Goal: Task Accomplishment & Management: Use online tool/utility

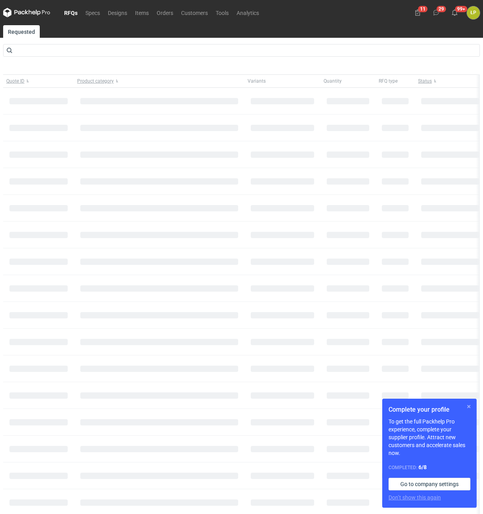
click at [467, 407] on button "button" at bounding box center [468, 406] width 9 height 9
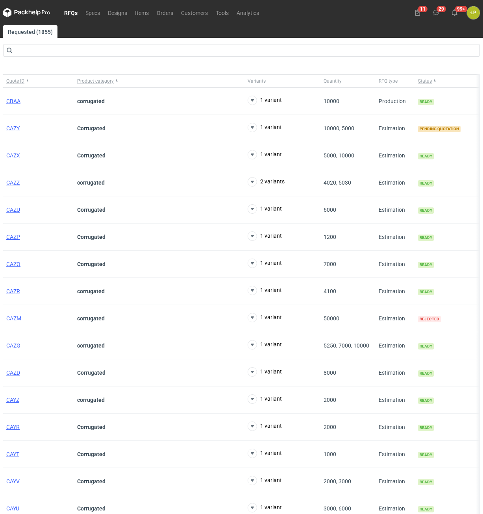
click at [167, 18] on nav "RFQs Specs Designs Items Orders Customers Tools Analytics" at bounding box center [133, 12] width 260 height 25
click at [166, 11] on link "Orders" at bounding box center [165, 12] width 24 height 9
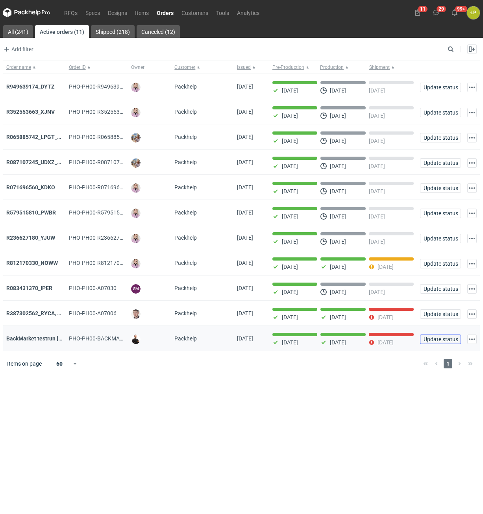
click at [431, 341] on span "Update status" at bounding box center [440, 340] width 34 height 6
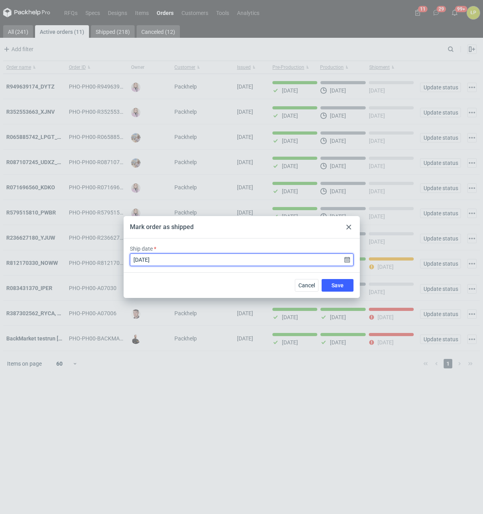
click at [349, 263] on input "2025-07-16" at bounding box center [242, 259] width 224 height 13
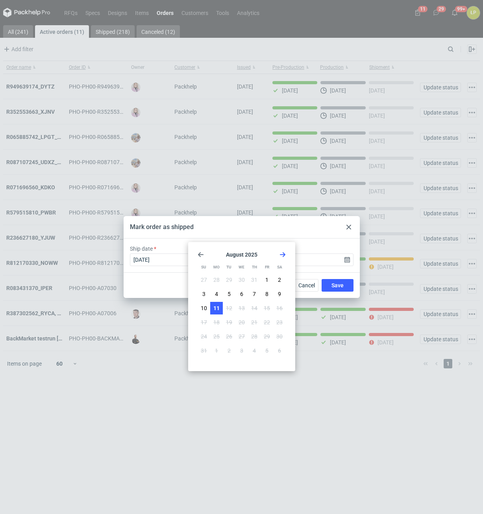
click at [218, 306] on span "11" at bounding box center [216, 308] width 6 height 8
type input "2025-08-11"
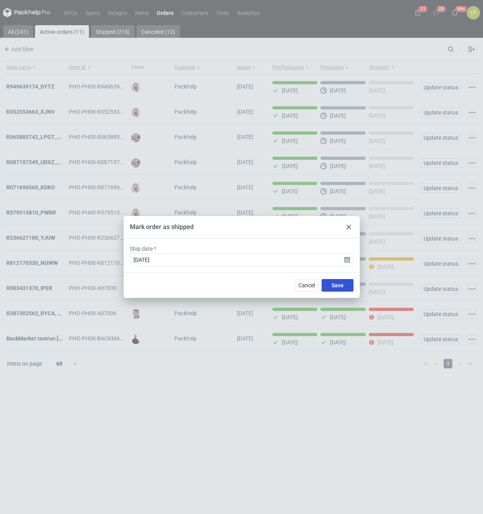
click at [344, 283] on button "Save" at bounding box center [338, 285] width 32 height 13
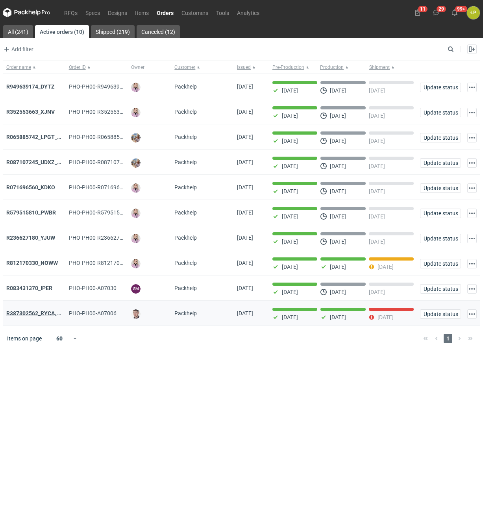
click at [50, 315] on strong "R387302562_RYCA, MZKI, CDBB" at bounding box center [46, 313] width 81 height 6
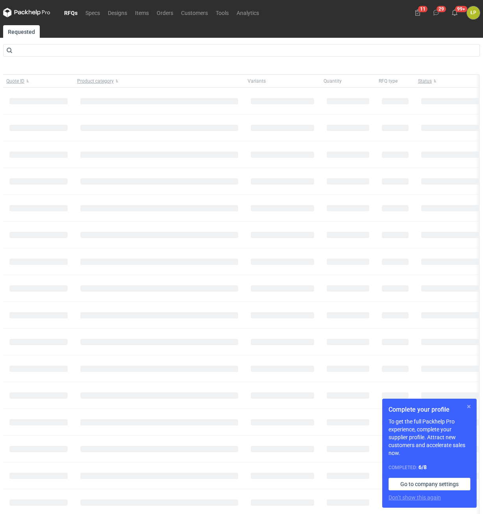
click at [466, 406] on button "button" at bounding box center [468, 406] width 9 height 9
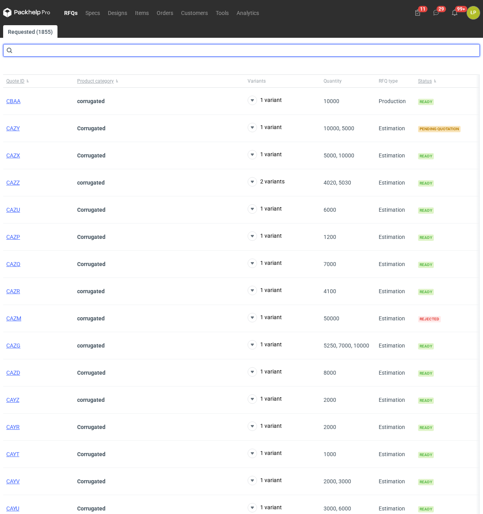
click at [165, 50] on input "text" at bounding box center [241, 50] width 477 height 13
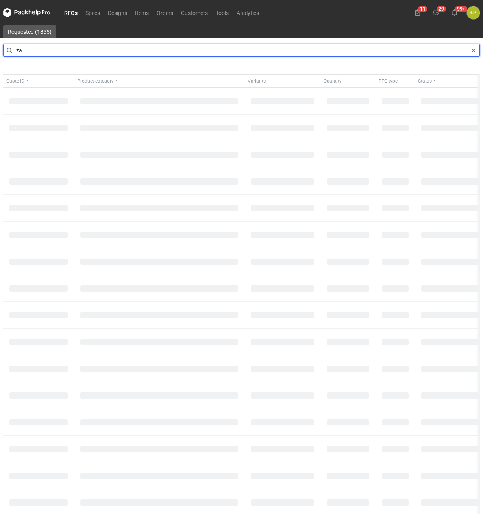
type input "z"
type input "cazu"
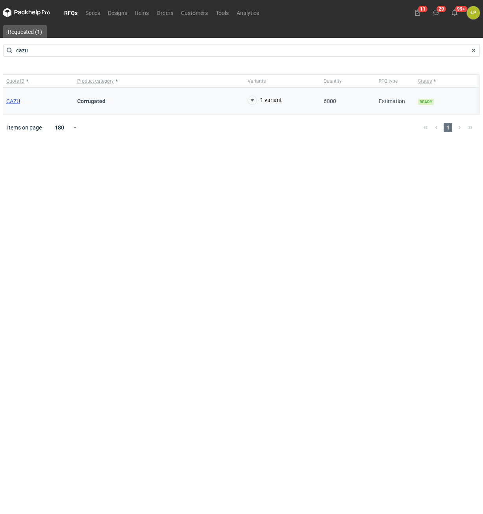
click at [15, 101] on span "CAZU" at bounding box center [13, 101] width 14 height 6
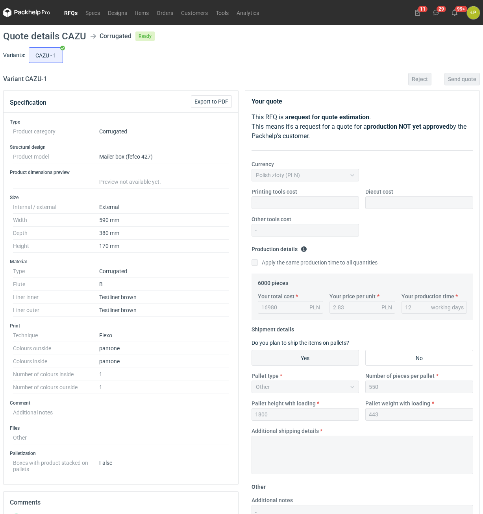
scroll to position [166, 0]
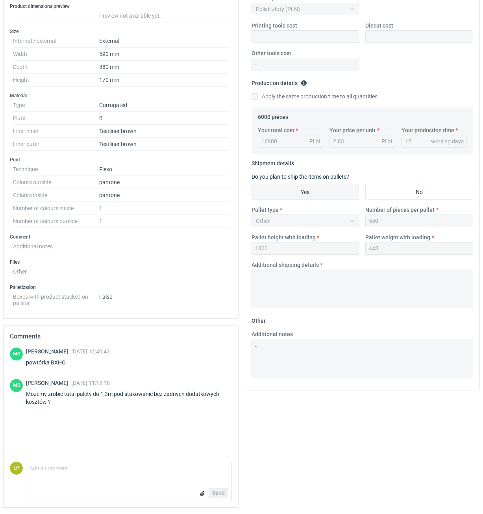
click at [60, 365] on div "powtórka BXHO" at bounding box center [68, 363] width 84 height 8
copy div "BXHO"
click at [103, 468] on textarea "Comment message" at bounding box center [128, 470] width 205 height 17
type textarea "t"
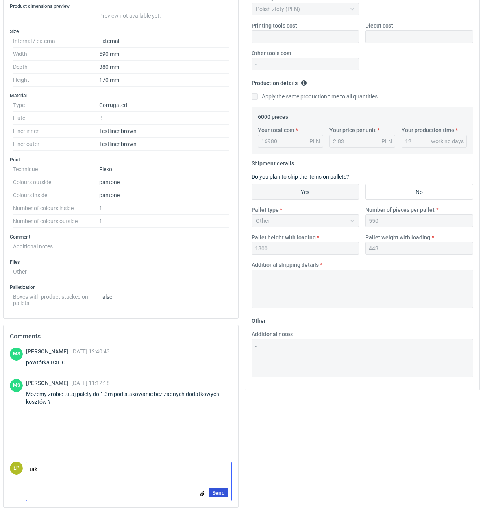
type textarea "tak"
click at [213, 490] on span "Send" at bounding box center [218, 493] width 13 height 6
click at [278, 473] on div "Your quote This RFQ is a request for quote estimation . This means it's a reque…" at bounding box center [363, 219] width 242 height 590
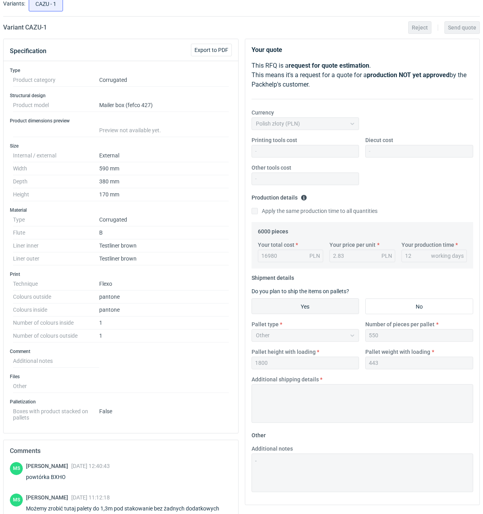
scroll to position [0, 0]
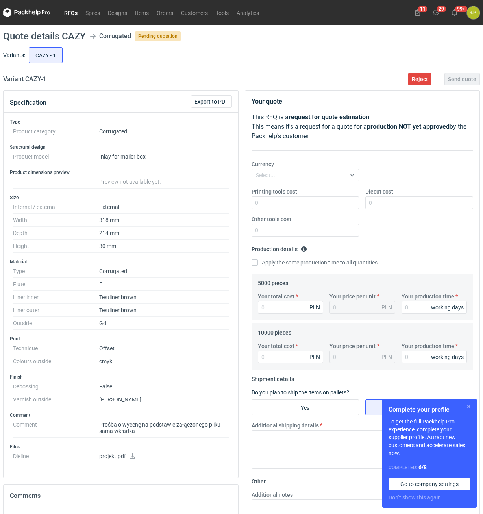
click at [469, 407] on button "button" at bounding box center [468, 406] width 9 height 9
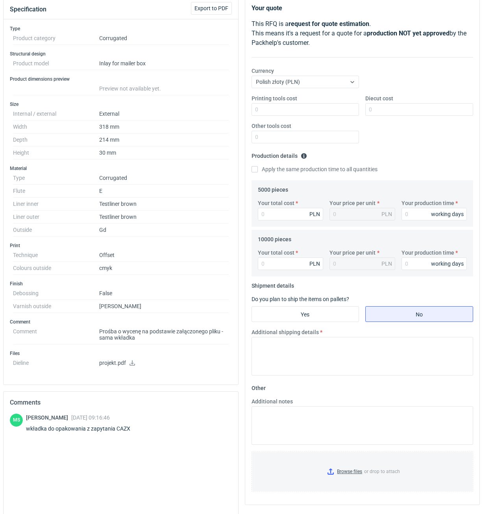
scroll to position [134, 0]
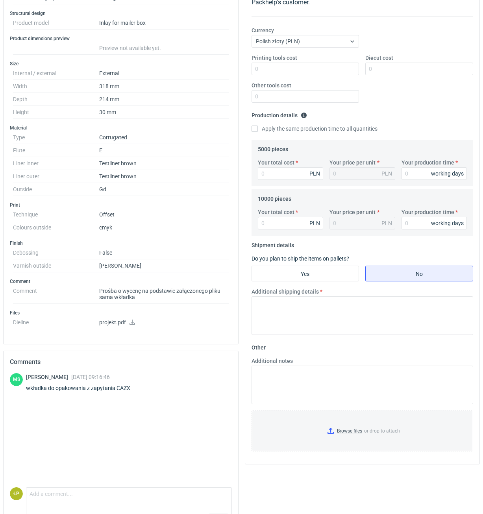
click at [131, 322] on icon at bounding box center [132, 323] width 6 height 6
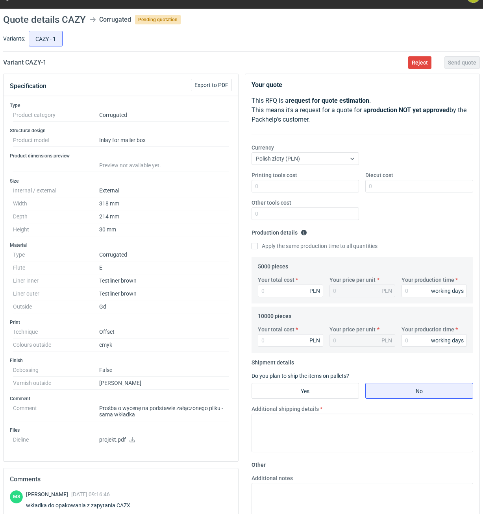
scroll to position [0, 0]
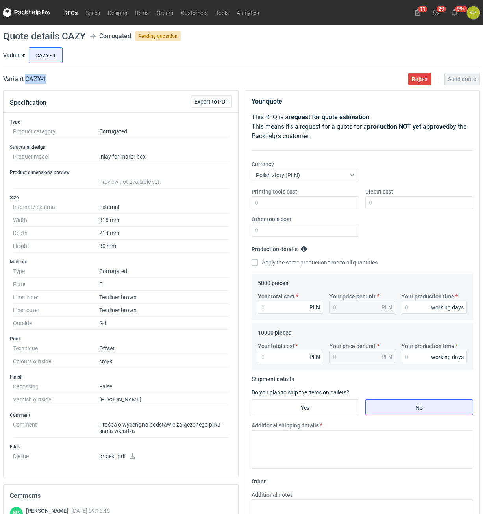
click at [26, 86] on main "Quote details CAZY Corrugated Pending quotation Variants: CAZY - 1 Variant CAZY…" at bounding box center [241, 349] width 483 height 648
click at [299, 203] on input "Printing tools cost" at bounding box center [305, 202] width 108 height 13
type input "0"
click at [385, 204] on input "Diecut cost" at bounding box center [419, 202] width 108 height 13
type input "1500"
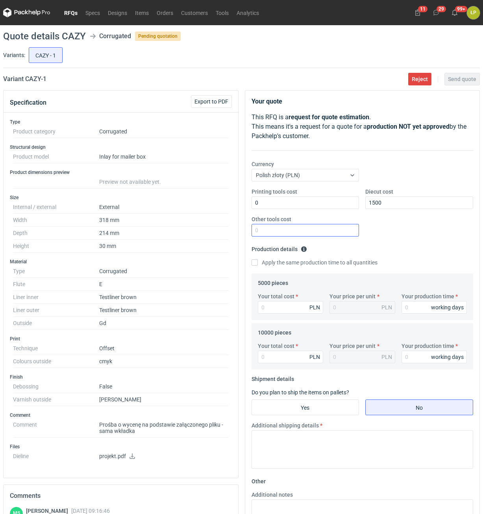
drag, startPoint x: 337, startPoint y: 237, endPoint x: 335, endPoint y: 231, distance: 6.7
click at [336, 236] on div "Printing tools cost 0 Diecut cost 1500 Other tools cost" at bounding box center [362, 215] width 228 height 55
click at [335, 231] on input "Other tools cost" at bounding box center [305, 230] width 108 height 13
type input "0"
click at [410, 303] on input "Your production time" at bounding box center [434, 307] width 66 height 13
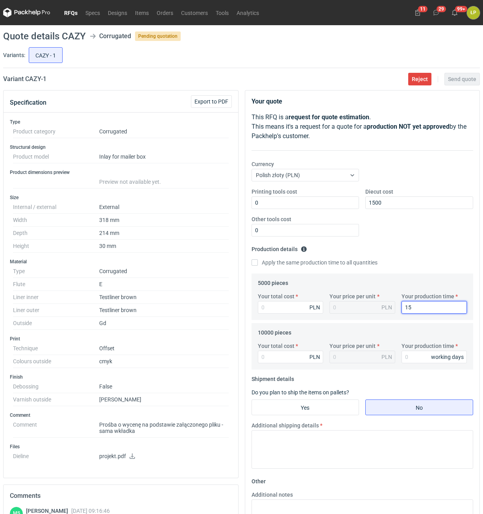
type input "15"
click at [282, 259] on label "Apply the same production time to all quantities" at bounding box center [314, 263] width 126 height 8
click at [258, 259] on input "Apply the same production time to all quantities" at bounding box center [254, 262] width 6 height 6
checkbox input "true"
type input "15"
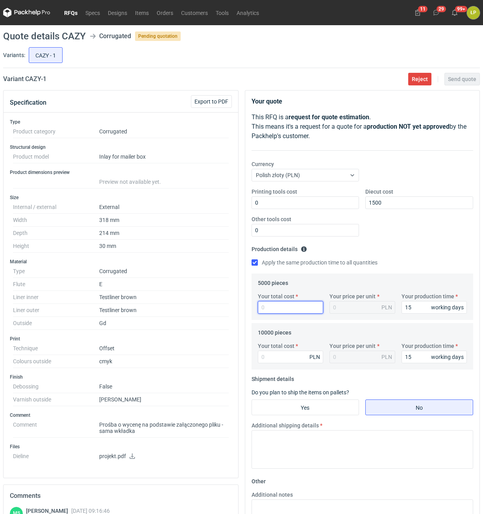
click at [286, 309] on input "Your total cost" at bounding box center [291, 307] width 66 height 13
type input "5500"
type input "1.1"
type input "5500"
click at [297, 355] on input "Your total cost" at bounding box center [291, 357] width 66 height 13
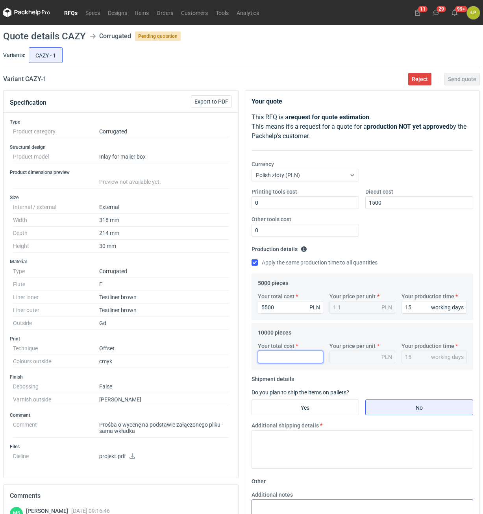
type input "8"
type input "9800"
type input "0.98"
type input "9800"
click at [332, 408] on input "Yes" at bounding box center [305, 407] width 107 height 15
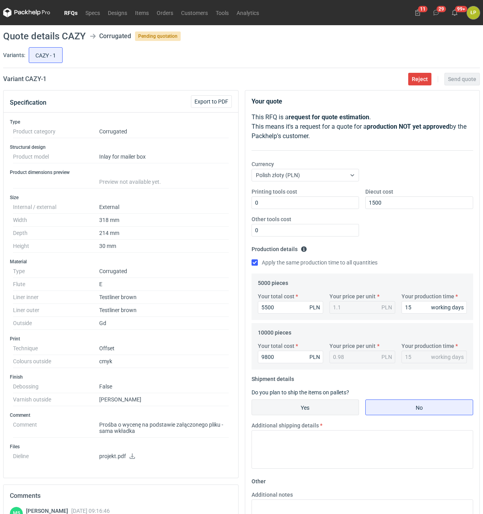
radio input "true"
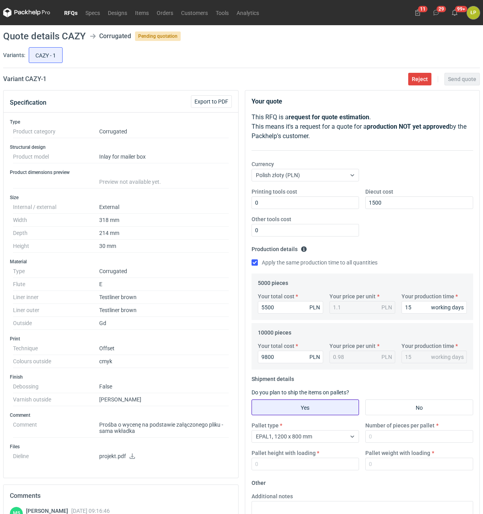
scroll to position [159, 0]
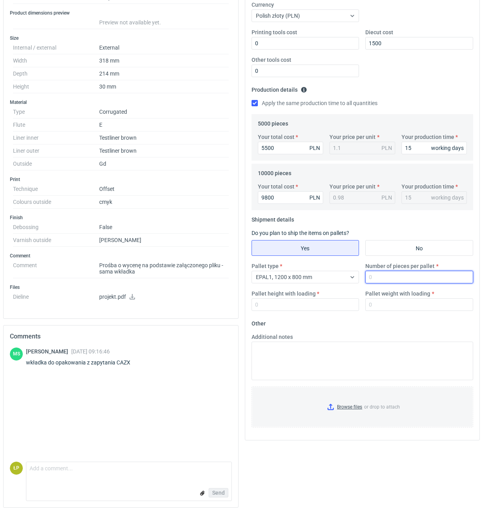
click at [382, 276] on input "Number of pieces per pallet" at bounding box center [419, 277] width 108 height 13
type input "3800"
click at [334, 312] on div "Pallet type EPAL1, 1200 x 800 mm Number of pieces per pallet 3800 Pallet height…" at bounding box center [362, 289] width 228 height 55
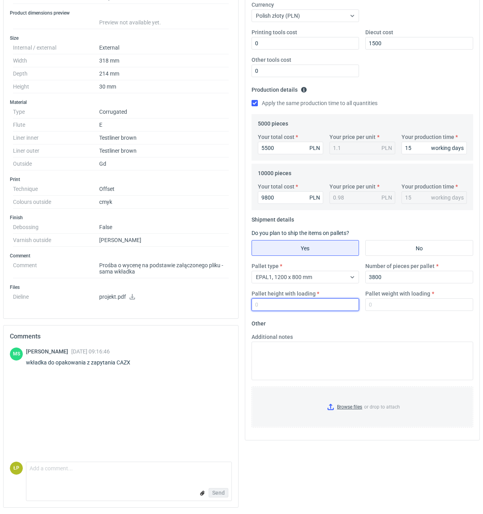
click at [334, 307] on input "Pallet height with loading" at bounding box center [305, 304] width 108 height 13
type input "1800"
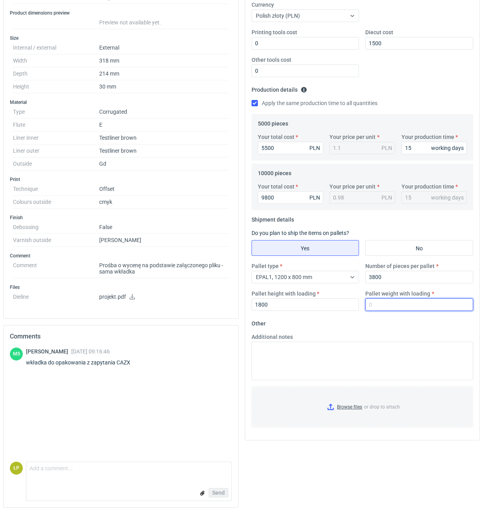
click at [382, 306] on input "Pallet weight with loading" at bounding box center [419, 304] width 108 height 13
click at [371, 309] on input "Pallet weight with loading" at bounding box center [419, 304] width 108 height 13
type input "1"
click at [374, 340] on div "Additional notes" at bounding box center [362, 356] width 228 height 47
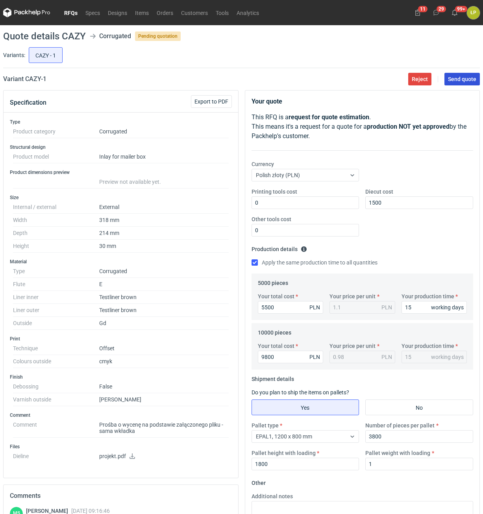
click at [448, 86] on main "Quote details CAZY Corrugated Pending quotation Variants: CAZY - 1 Variant CAZY…" at bounding box center [241, 349] width 483 height 648
click at [455, 81] on span "Send quote" at bounding box center [462, 79] width 28 height 6
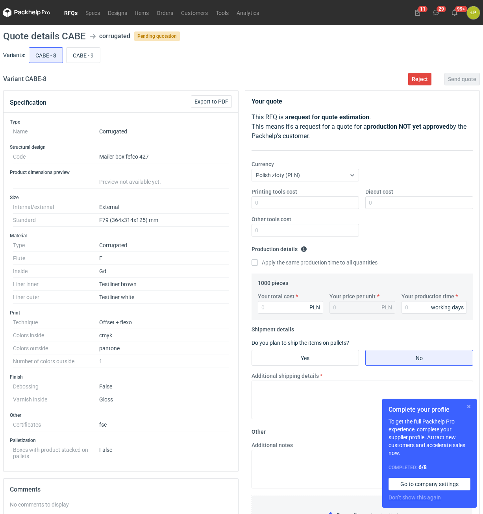
click at [468, 407] on button "button" at bounding box center [468, 406] width 9 height 9
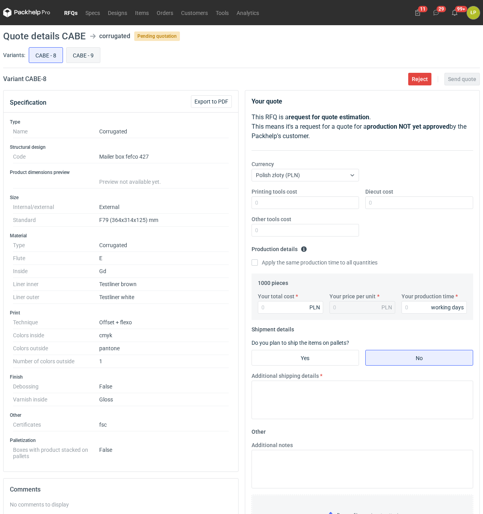
click at [81, 55] on input "CABE - 9" at bounding box center [83, 55] width 33 height 15
radio input "true"
click at [54, 57] on input "CABE - 8" at bounding box center [45, 55] width 33 height 15
radio input "true"
click at [85, 59] on input "CABE - 9" at bounding box center [83, 55] width 33 height 15
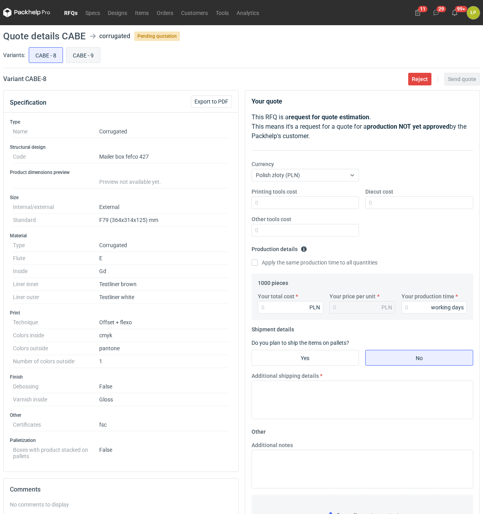
radio input "true"
click at [48, 57] on input "CABE - 8" at bounding box center [45, 55] width 33 height 15
radio input "true"
drag, startPoint x: 66, startPoint y: 83, endPoint x: 23, endPoint y: 86, distance: 43.4
click at [23, 85] on main "Quote details CABE corrugated Pending quotation Variants: CABE - 8 CABE - 9 Var…" at bounding box center [241, 346] width 483 height 642
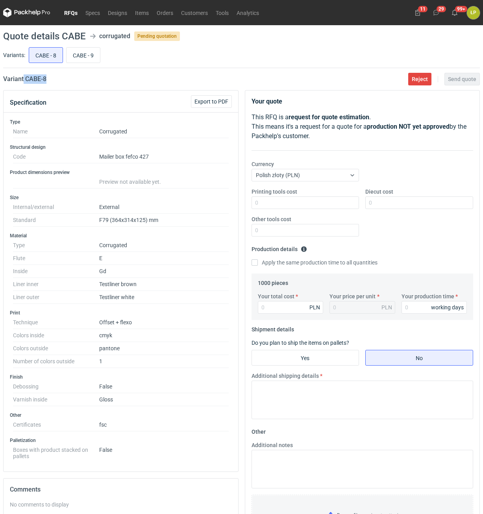
copy h2 "CABE - 8"
click at [64, 76] on div "Variant CABE - 8 Reject Send quote" at bounding box center [241, 78] width 477 height 9
drag, startPoint x: 36, startPoint y: 81, endPoint x: 26, endPoint y: 82, distance: 9.9
click at [26, 82] on div "Variant CABE - 8 Reject Send quote" at bounding box center [241, 78] width 477 height 9
copy h2 "CABE - 8"
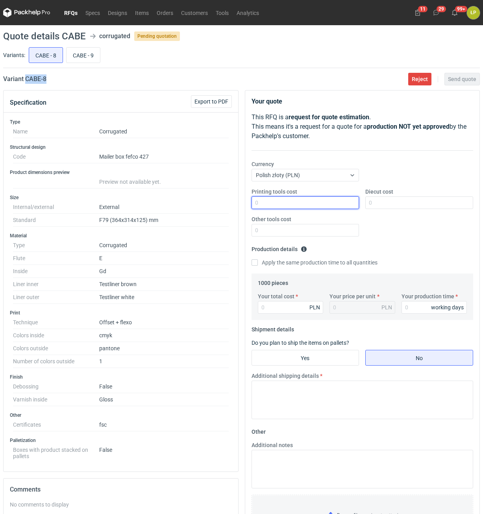
click at [304, 204] on input "Printing tools cost" at bounding box center [305, 202] width 108 height 13
type input "1000"
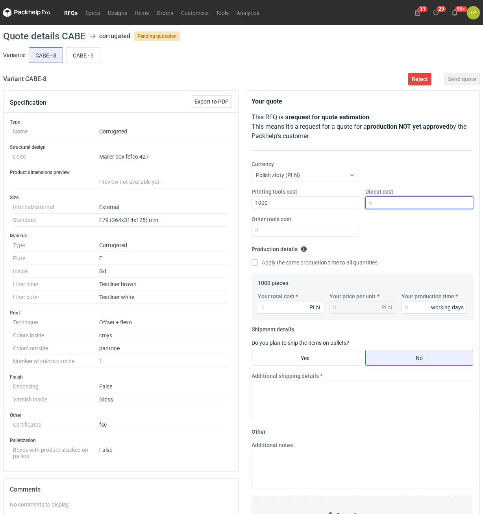
click at [390, 202] on input "Diecut cost" at bounding box center [419, 202] width 108 height 13
type input "1900"
click at [347, 226] on input "Other tools cost" at bounding box center [305, 230] width 108 height 13
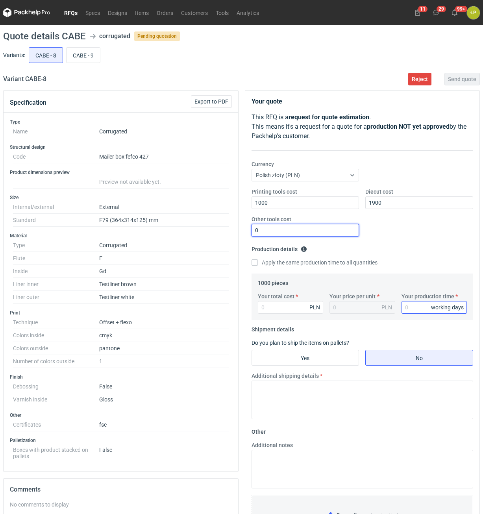
type input "0"
click at [410, 305] on input "Your production time" at bounding box center [434, 307] width 66 height 13
type input "15"
click at [287, 311] on input "Your total cost" at bounding box center [291, 307] width 66 height 13
type input "5680"
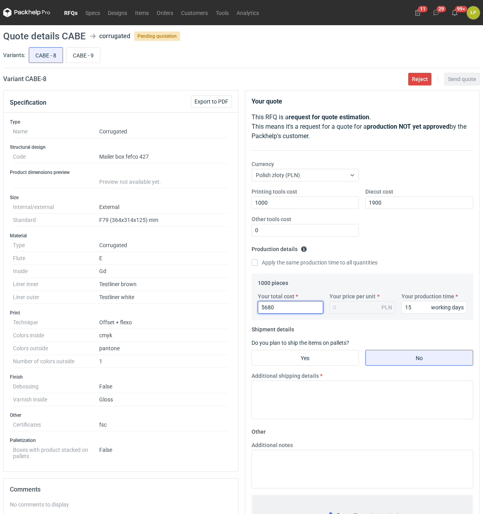
type input "5.68"
type input "5680"
click at [321, 362] on input "Yes" at bounding box center [305, 357] width 107 height 15
radio input "true"
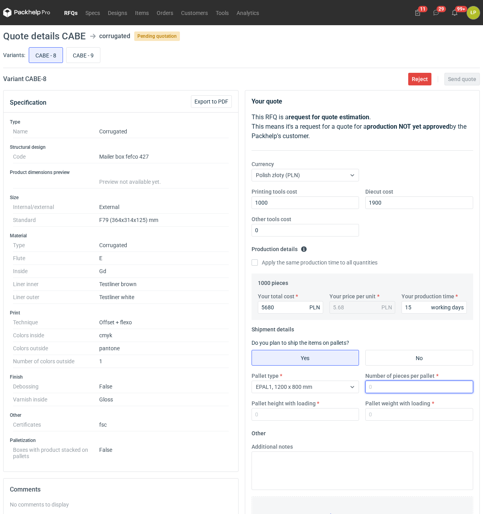
click at [376, 388] on input "Number of pieces per pallet" at bounding box center [419, 387] width 108 height 13
type input "800"
click at [308, 419] on div "Pallet type EPAL1, 1200 x 800 mm Number of pieces per pallet 800 Pallet height …" at bounding box center [362, 399] width 228 height 55
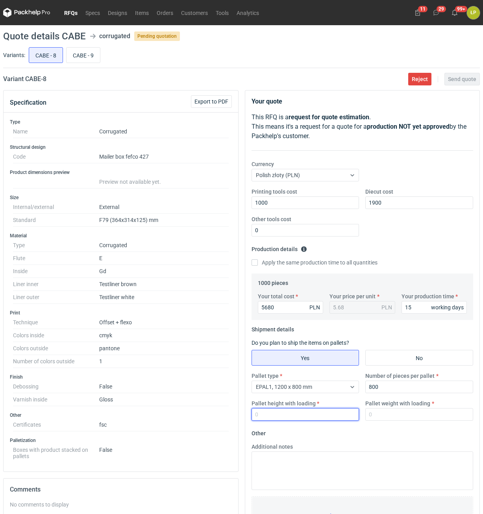
click at [309, 417] on input "Pallet height with loading" at bounding box center [305, 414] width 108 height 13
type input "1800"
click at [385, 414] on input "Pallet weight with loading" at bounding box center [419, 414] width 108 height 13
click at [412, 413] on input "Pallet weight with loading" at bounding box center [419, 414] width 108 height 13
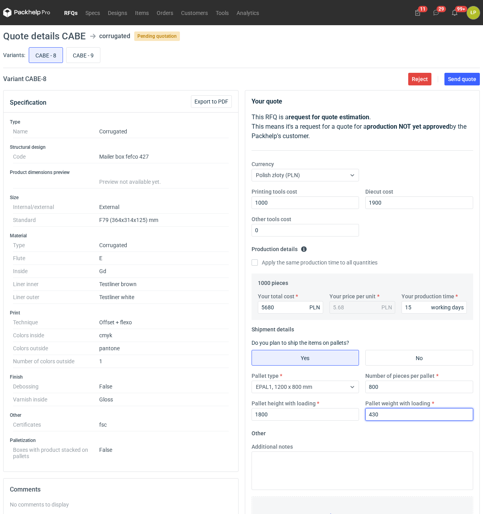
type input "430"
click at [408, 428] on form "Other Additional notes Browse files or drop to attach" at bounding box center [362, 485] width 222 height 116
click at [458, 80] on span "Send quote" at bounding box center [462, 79] width 28 height 6
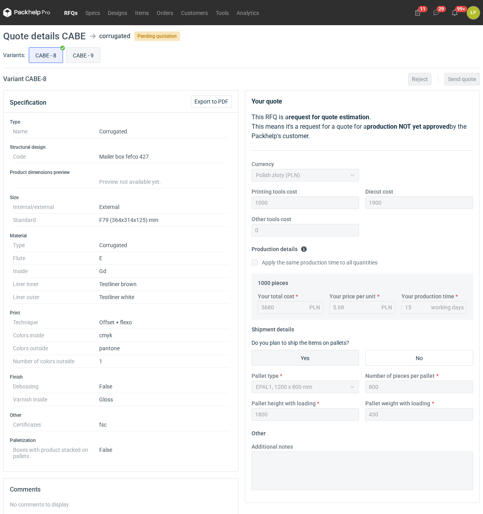
click at [83, 57] on input "CABE - 9" at bounding box center [83, 55] width 33 height 15
radio input "true"
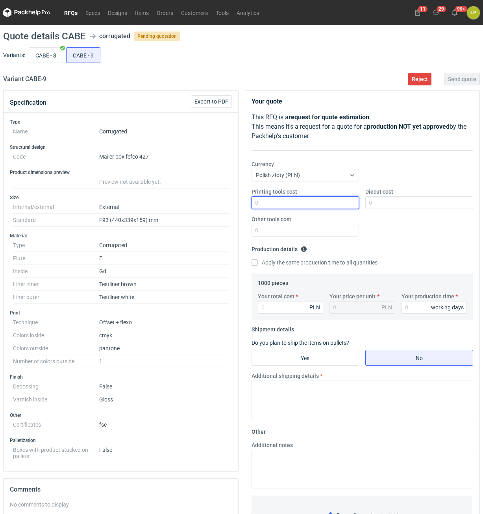
click at [316, 200] on input "Printing tools cost" at bounding box center [305, 202] width 108 height 13
type input "1000"
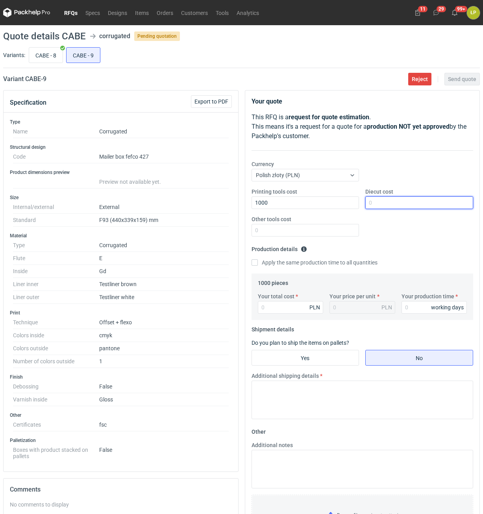
click at [417, 199] on input "Diecut cost" at bounding box center [419, 202] width 108 height 13
type input "2000"
click at [354, 229] on input "Other tools cost" at bounding box center [305, 230] width 108 height 13
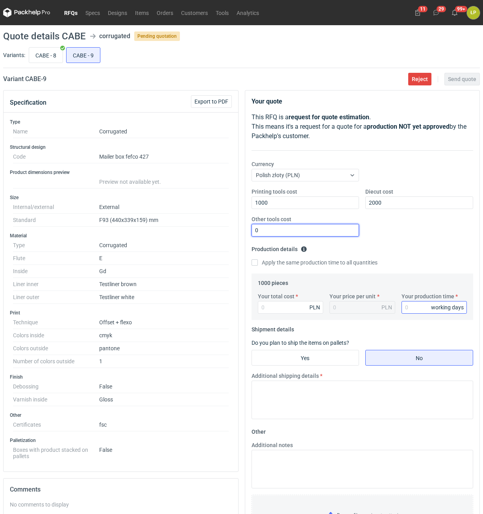
type input "0"
click at [405, 309] on input "Your production time" at bounding box center [434, 307] width 66 height 13
type input "15"
click at [308, 308] on input "Your total cost" at bounding box center [291, 307] width 66 height 13
type input "77"
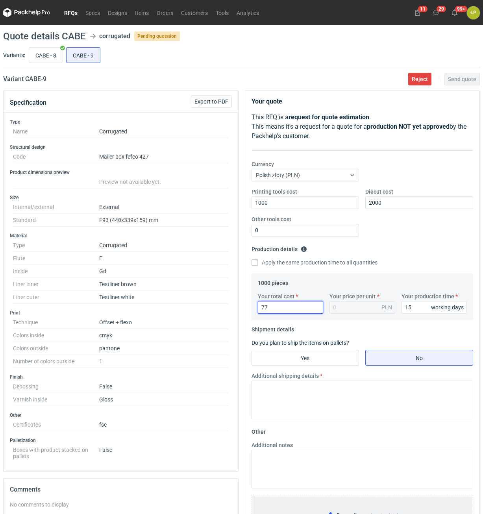
type input "0.08"
type input "7770"
type input "7.77"
type input "7770"
click at [334, 354] on input "Yes" at bounding box center [305, 357] width 107 height 15
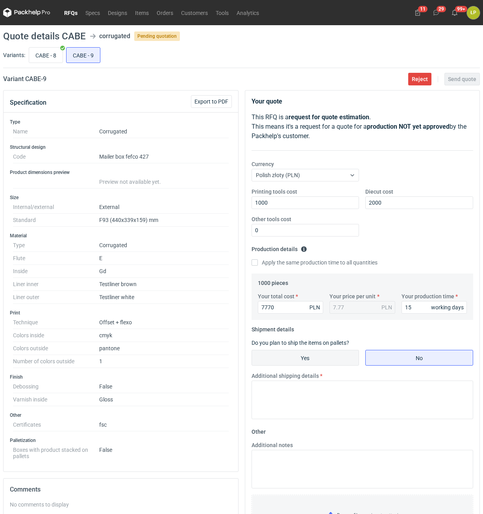
radio input "true"
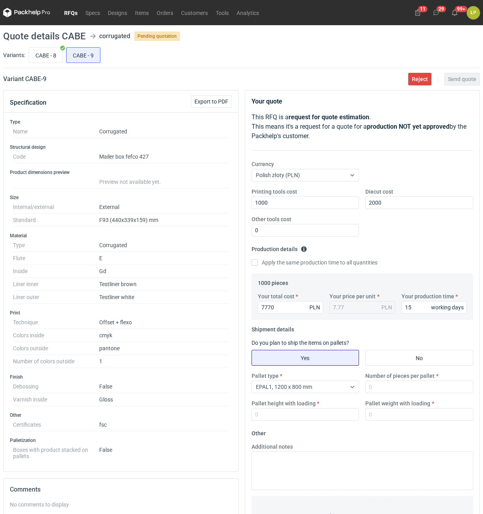
scroll to position [153, 0]
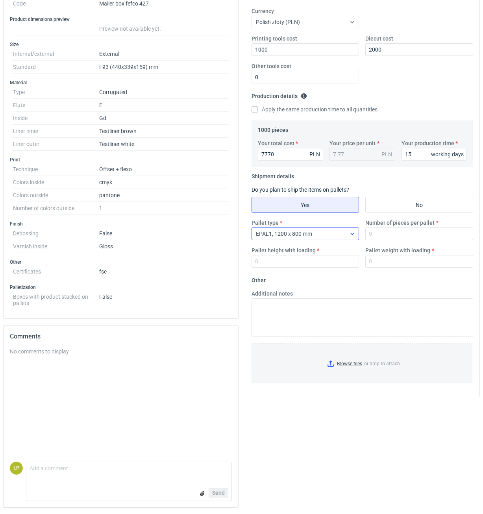
click at [344, 234] on div "EPAL1, 1200 x 800 mm" at bounding box center [299, 233] width 94 height 11
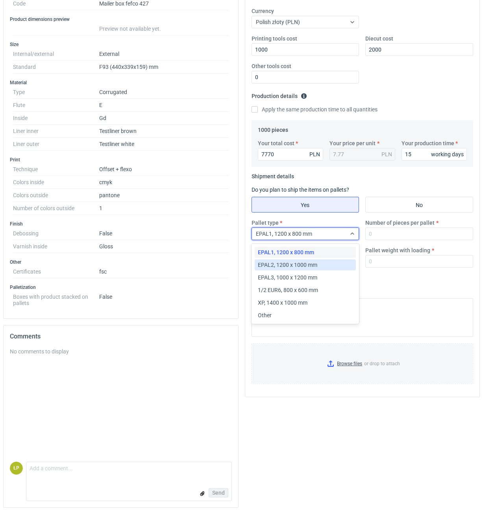
click at [331, 261] on div "EPAL2, 1200 x 1000 mm" at bounding box center [305, 265] width 95 height 8
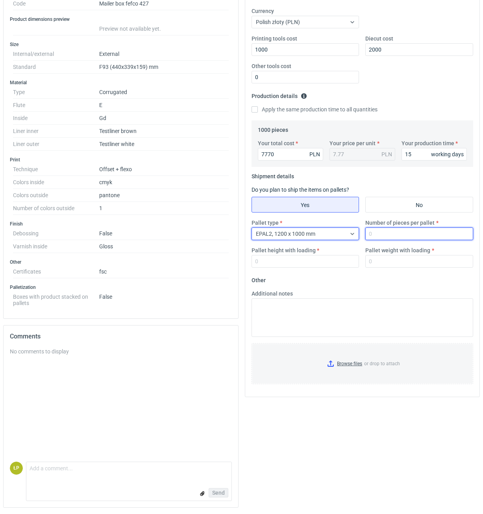
click at [374, 238] on input "Number of pieces per pallet" at bounding box center [419, 233] width 108 height 13
type input "800"
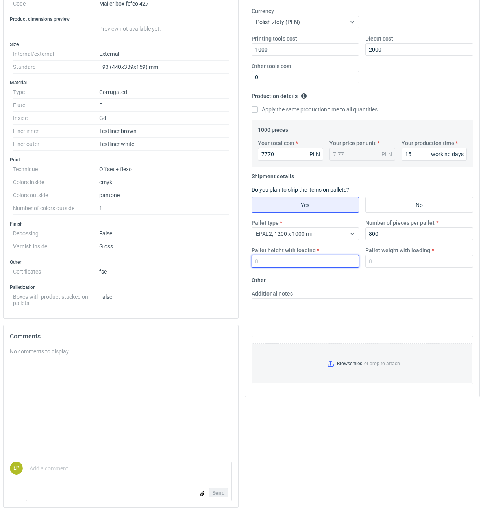
click at [323, 265] on input "Pallet height with loading" at bounding box center [305, 261] width 108 height 13
drag, startPoint x: 333, startPoint y: 264, endPoint x: 251, endPoint y: 265, distance: 82.3
click at [251, 265] on input "800" at bounding box center [305, 261] width 108 height 13
type input "1800"
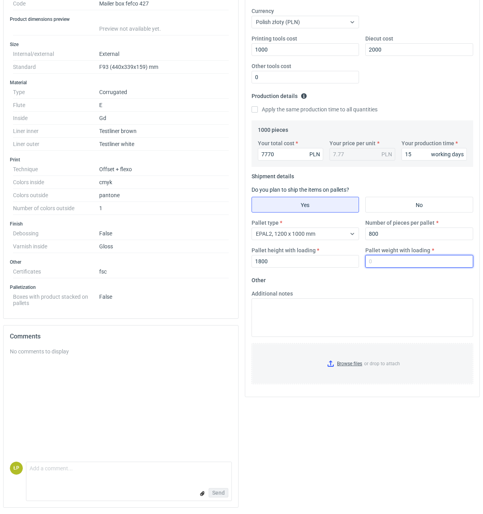
click at [379, 261] on input "Pallet weight with loading" at bounding box center [419, 261] width 108 height 13
click at [402, 266] on input "Pallet weight with loading" at bounding box center [419, 261] width 108 height 13
type input "600"
drag, startPoint x: 391, startPoint y: 287, endPoint x: 376, endPoint y: 290, distance: 15.2
click at [391, 286] on fieldset "Other Additional notes Browse files or drop to attach" at bounding box center [362, 332] width 222 height 116
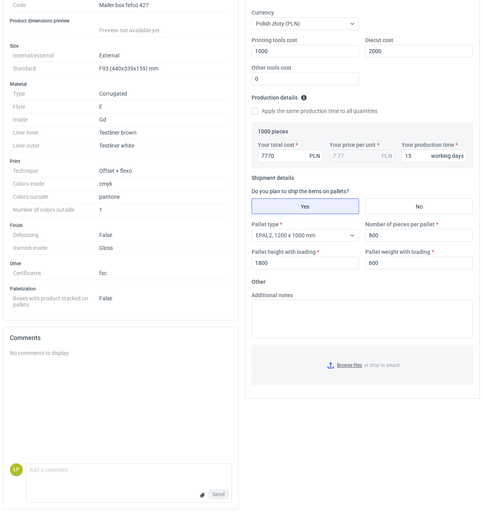
scroll to position [0, 0]
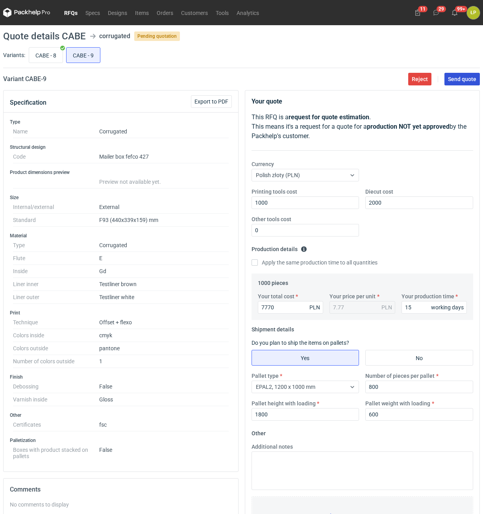
drag, startPoint x: 455, startPoint y: 87, endPoint x: 458, endPoint y: 83, distance: 4.7
click at [455, 86] on main "Quote details CABE corrugated Pending quotation Variants: CABE - 8 CABE - 9 Var…" at bounding box center [241, 346] width 483 height 642
click at [459, 83] on button "Send quote" at bounding box center [461, 79] width 35 height 13
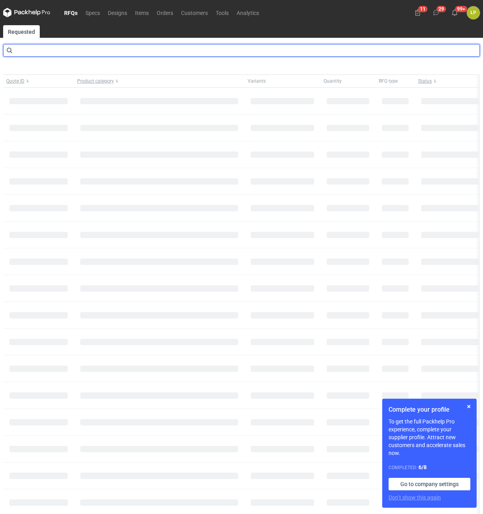
click at [109, 51] on input "text" at bounding box center [241, 50] width 477 height 13
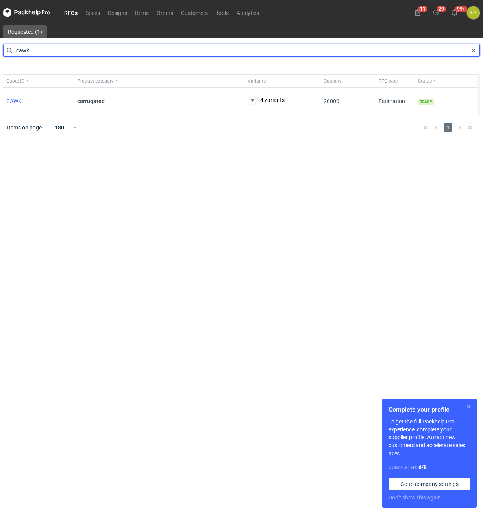
type input "cawk"
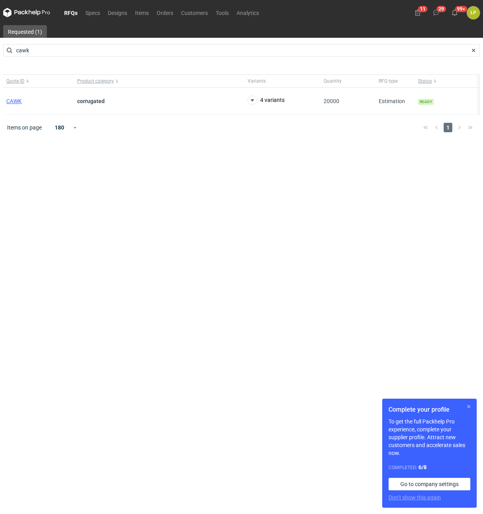
click at [467, 407] on button "button" at bounding box center [468, 406] width 9 height 9
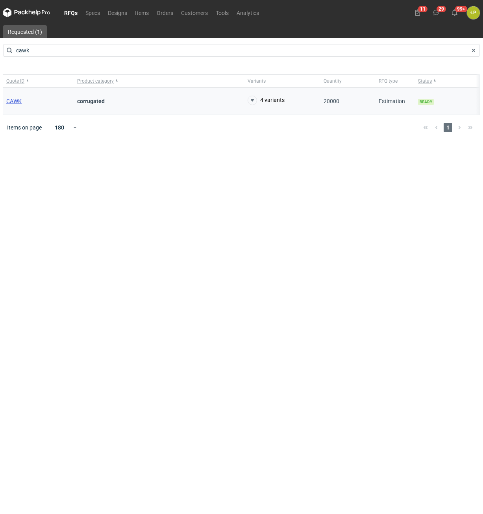
click at [18, 99] on span "CAWK" at bounding box center [13, 101] width 15 height 6
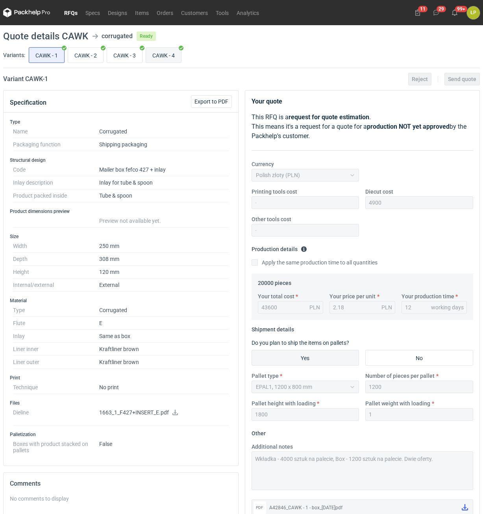
click at [158, 57] on input "CAWK - 4" at bounding box center [163, 55] width 35 height 15
radio input "true"
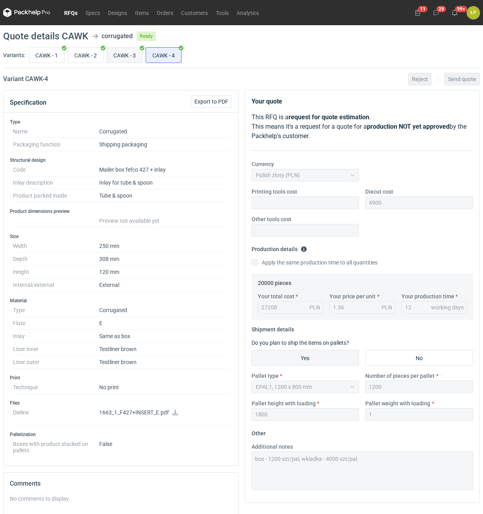
click at [124, 60] on input "CAWK - 3" at bounding box center [124, 55] width 35 height 15
radio input "true"
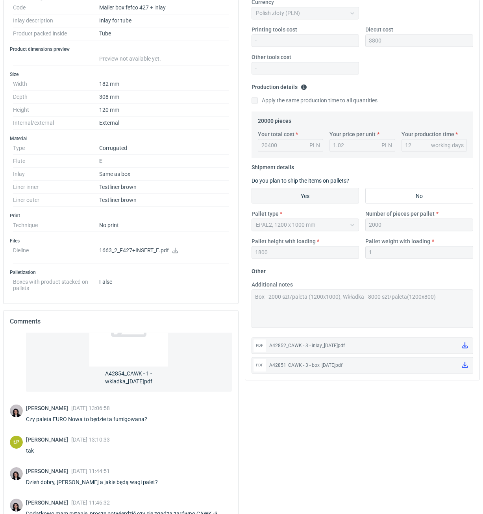
scroll to position [239, 0]
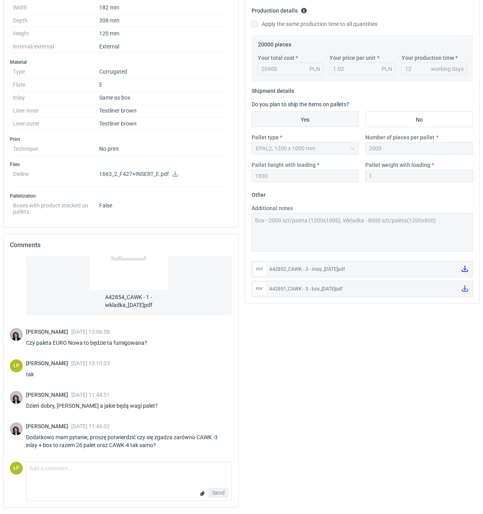
click at [463, 271] on icon at bounding box center [465, 269] width 6 height 6
click at [463, 290] on icon at bounding box center [465, 288] width 6 height 6
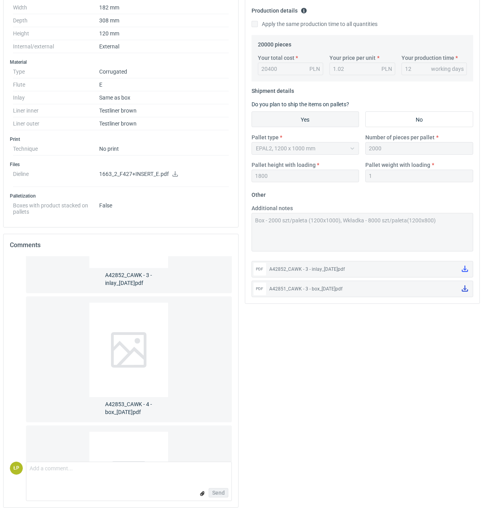
scroll to position [760, 0]
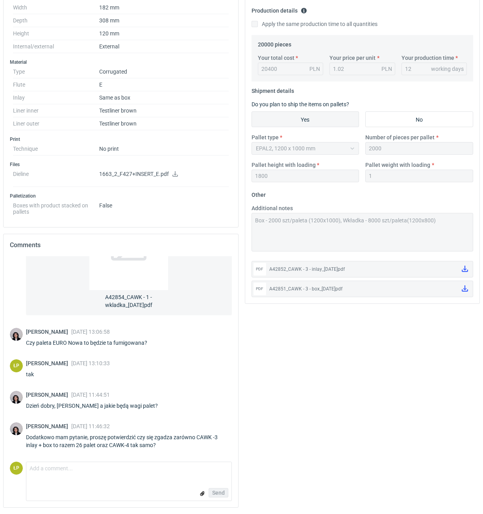
click at [147, 481] on form "Comment message Send" at bounding box center [129, 481] width 206 height 39
click at [143, 477] on textarea "Comment message" at bounding box center [128, 470] width 205 height 17
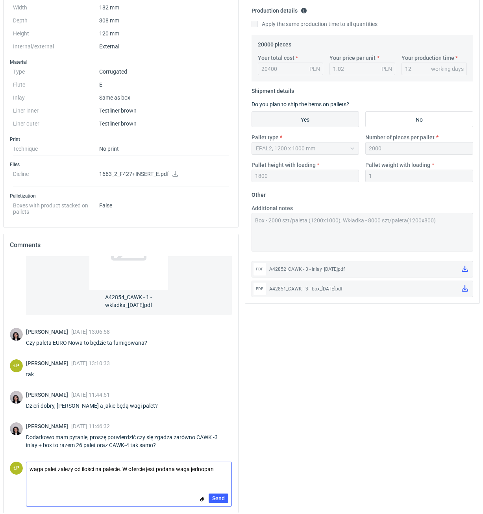
scroll to position [0, 0]
type textarea "waga palet zależy od ilości na palecie. W ofercie jest podana waga jednego opak…"
click at [216, 494] on button "Send" at bounding box center [219, 498] width 20 height 9
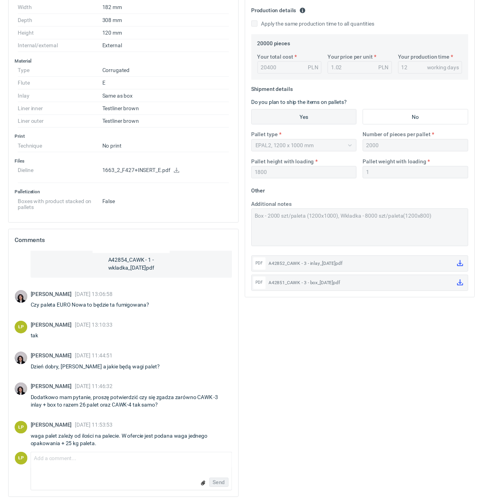
scroll to position [799, 0]
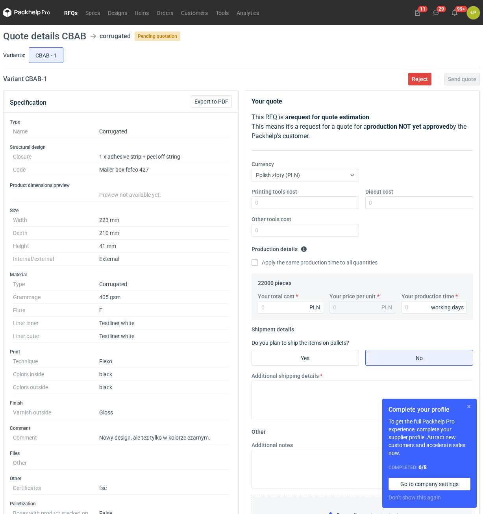
click at [472, 407] on button "button" at bounding box center [468, 406] width 9 height 9
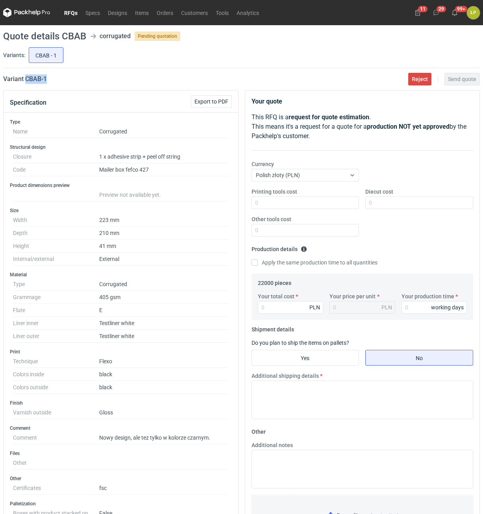
drag, startPoint x: 55, startPoint y: 78, endPoint x: 24, endPoint y: 87, distance: 32.0
click at [24, 87] on main "Quote details CBAB corrugated Pending quotation Variants: CBAB - 1 Variant CBAB…" at bounding box center [241, 377] width 483 height 705
copy h2 "CBAB - 1"
click at [270, 208] on input "Printing tools cost" at bounding box center [305, 202] width 108 height 13
type input "1000"
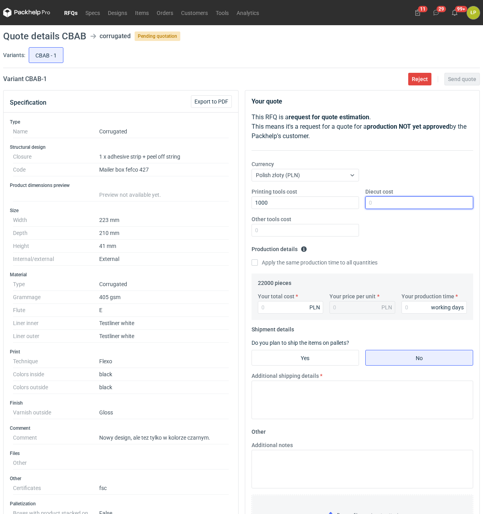
click at [377, 204] on input "Diecut cost" at bounding box center [419, 202] width 108 height 13
type input "2"
type input "3000"
click at [334, 227] on input "Other tools cost" at bounding box center [305, 230] width 108 height 13
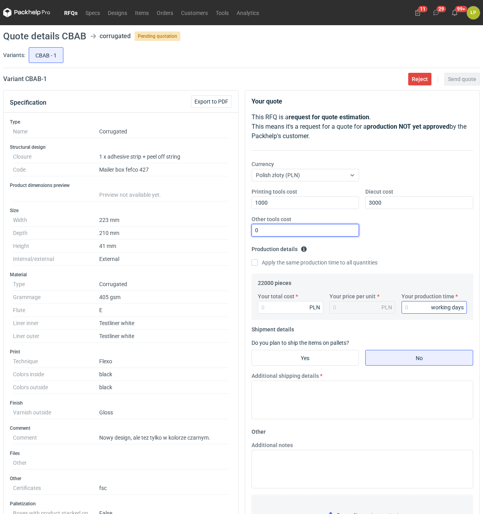
type input "0"
click at [411, 302] on input "Your production time" at bounding box center [434, 307] width 66 height 13
type input "15"
click at [293, 307] on input "Your total cost" at bounding box center [291, 307] width 66 height 13
type input "15180"
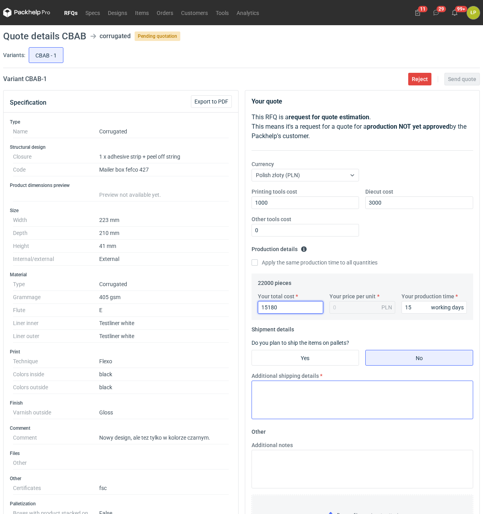
type input "0.69"
type input "15180"
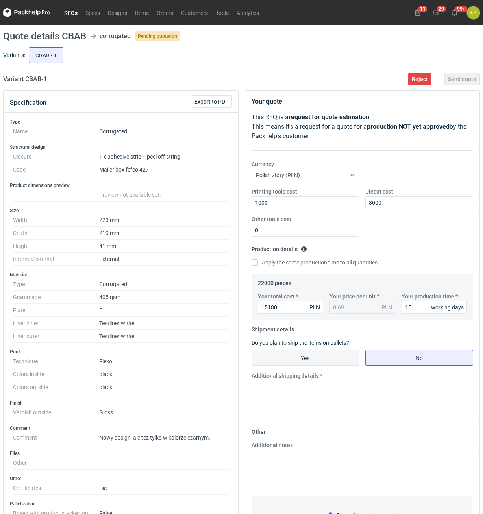
click at [335, 352] on input "Yes" at bounding box center [305, 357] width 107 height 15
radio input "true"
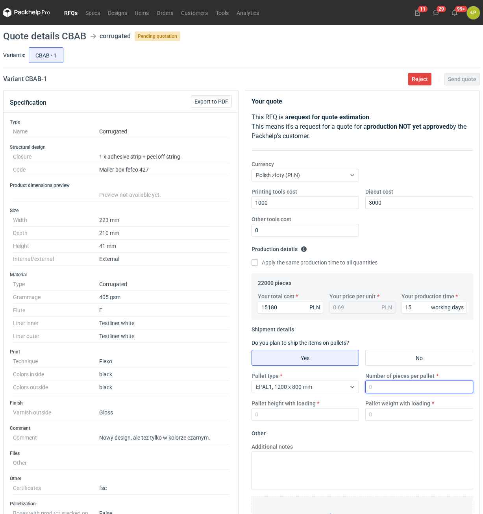
click at [374, 386] on input "Number of pieces per pallet" at bounding box center [419, 387] width 108 height 13
type input "4000"
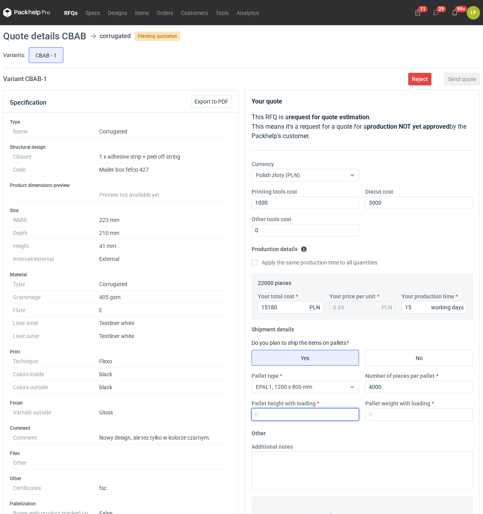
click at [324, 412] on input "Pallet height with loading" at bounding box center [305, 414] width 108 height 13
type input "1800"
click at [382, 415] on input "Pallet weight with loading" at bounding box center [419, 414] width 108 height 13
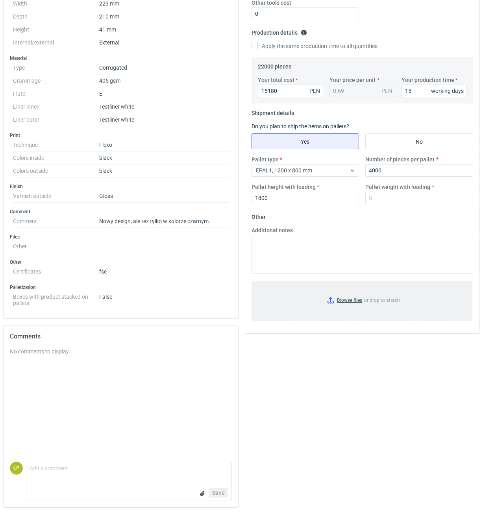
click at [335, 305] on input "Browse files or drop to attach" at bounding box center [362, 300] width 220 height 39
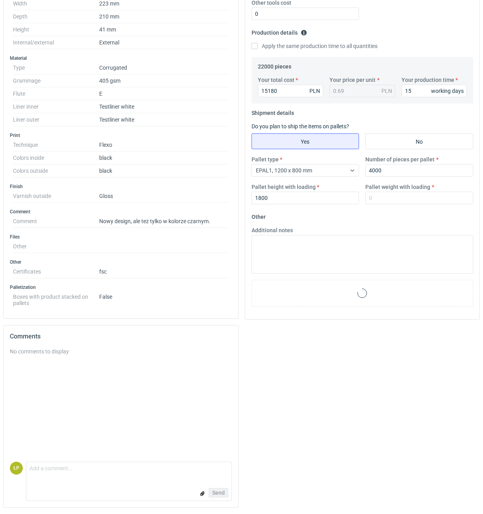
scroll to position [0, 0]
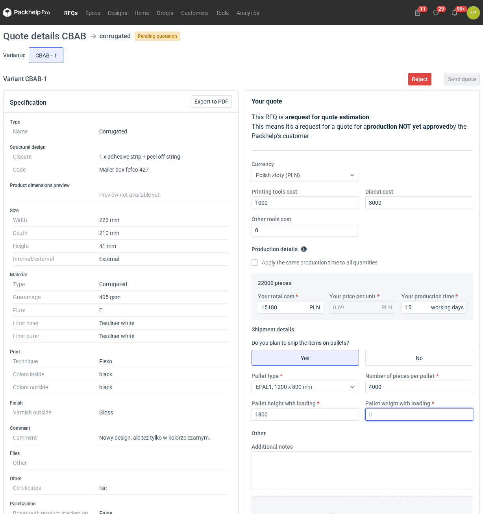
click at [399, 418] on input "Pallet weight with loading" at bounding box center [419, 414] width 108 height 13
type input "370"
click at [449, 84] on button "Send quote" at bounding box center [461, 79] width 35 height 13
